Goal: Task Accomplishment & Management: Complete application form

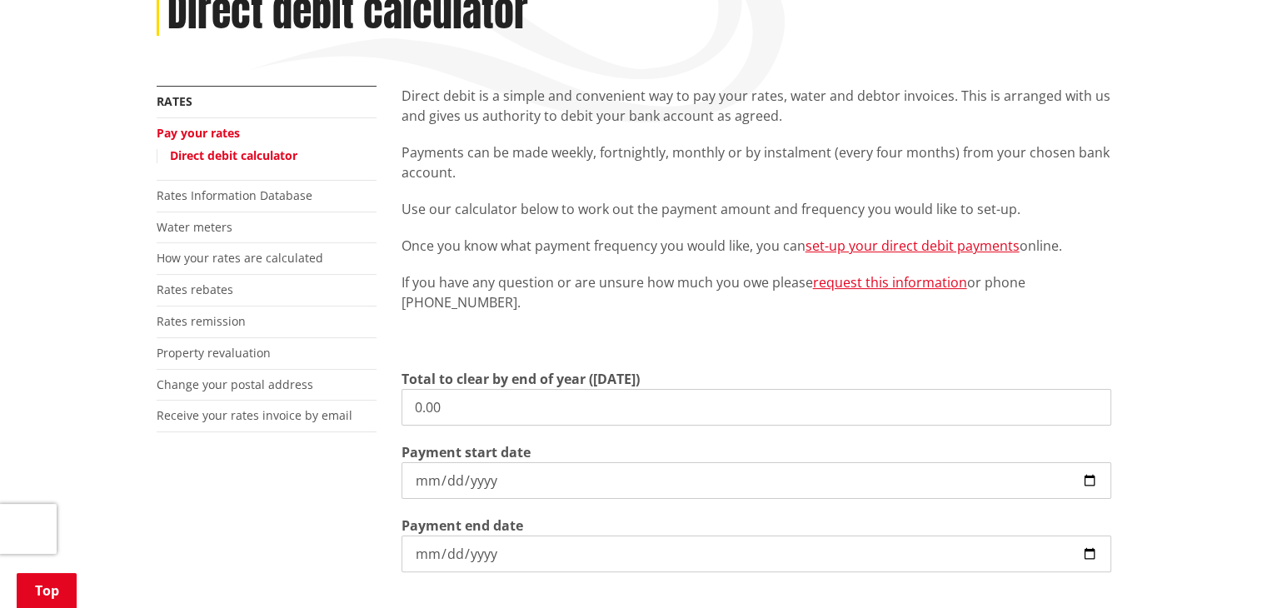
scroll to position [250, 0]
click at [206, 136] on link "Pay your rates" at bounding box center [198, 134] width 83 height 16
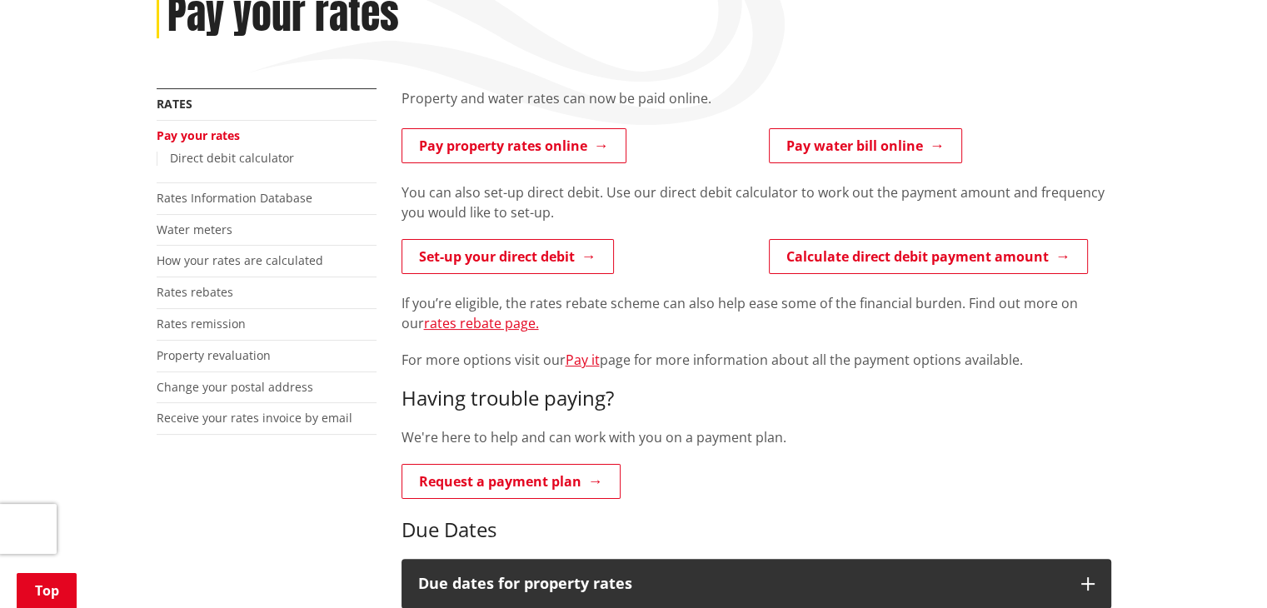
scroll to position [250, 0]
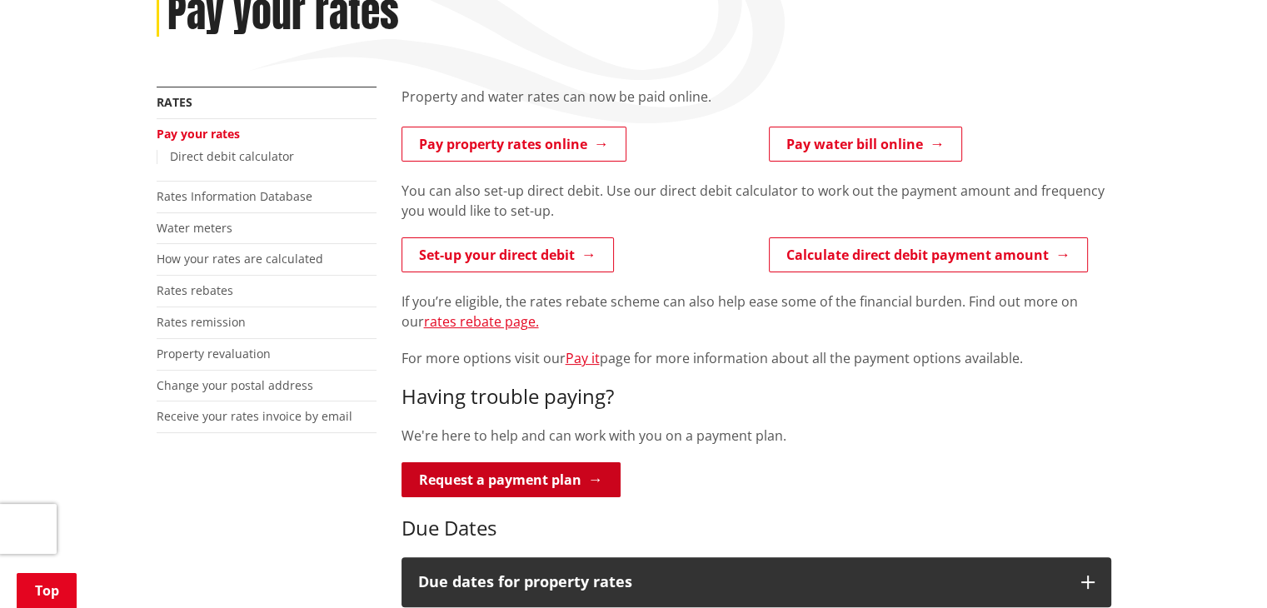
click at [506, 481] on link "Request a payment plan" at bounding box center [510, 479] width 219 height 35
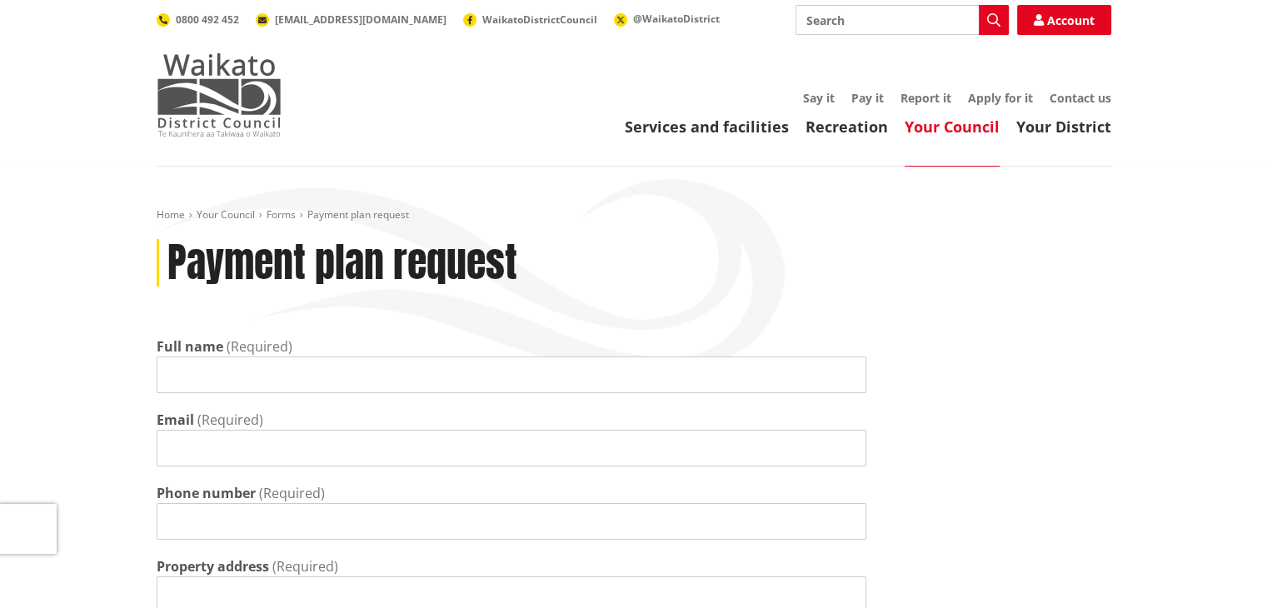
click at [220, 80] on img at bounding box center [219, 94] width 125 height 83
